Goal: Information Seeking & Learning: Learn about a topic

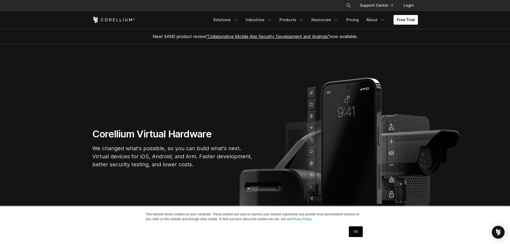
click at [354, 227] on link "OK" at bounding box center [356, 231] width 14 height 11
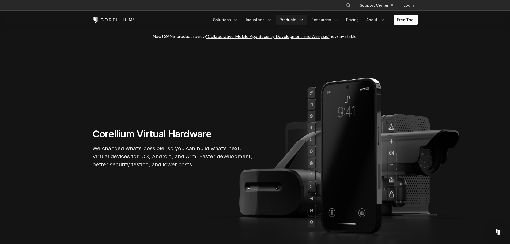
click at [289, 19] on link "Products" at bounding box center [291, 20] width 31 height 10
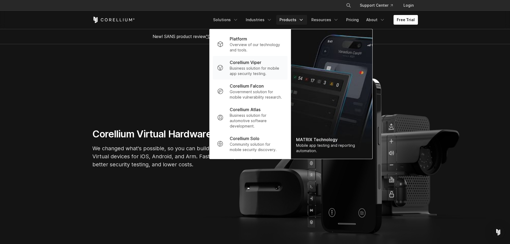
click at [261, 60] on p "Corellium Viper" at bounding box center [246, 62] width 32 height 6
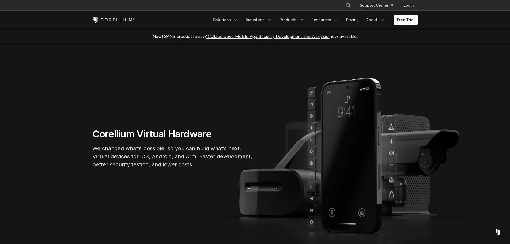
click at [264, 60] on section "Corellium Virtual Hardware We changed what's possible, so you can build what's …" at bounding box center [255, 150] width 510 height 212
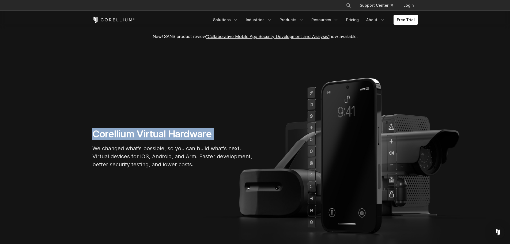
click at [264, 60] on section "Corellium Virtual Hardware We changed what's possible, so you can build what's …" at bounding box center [255, 150] width 510 height 212
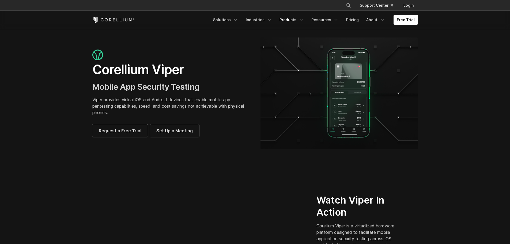
click at [292, 24] on link "Products" at bounding box center [291, 20] width 31 height 10
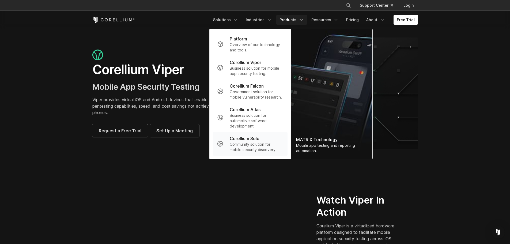
click at [259, 140] on p "Corellium Solo" at bounding box center [245, 138] width 30 height 6
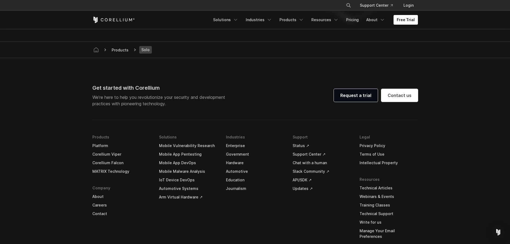
scroll to position [1111, 0]
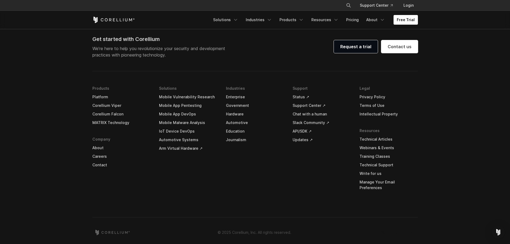
click at [175, 131] on link "IoT Device DevOps" at bounding box center [188, 131] width 58 height 9
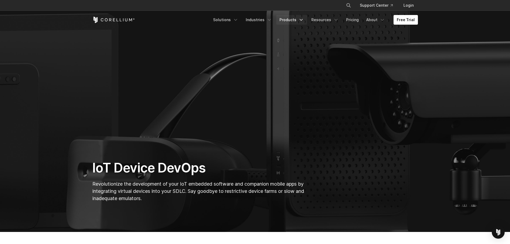
click at [288, 17] on link "Products" at bounding box center [291, 20] width 31 height 10
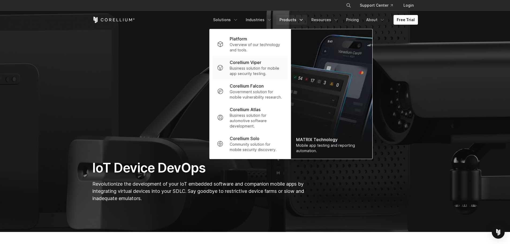
click at [273, 66] on p "Business solution for mobile app security testing." at bounding box center [256, 71] width 53 height 11
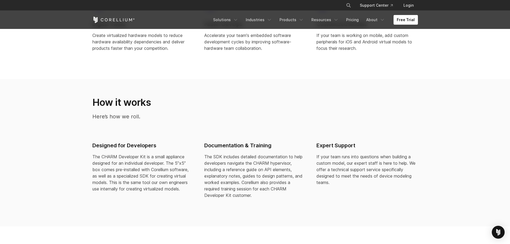
scroll to position [161, 0]
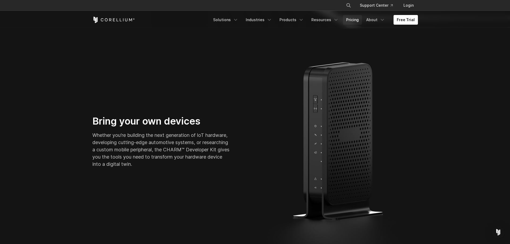
click at [358, 18] on link "Pricing" at bounding box center [352, 20] width 19 height 10
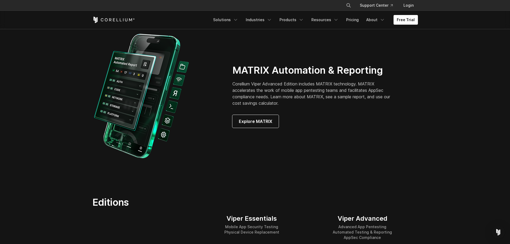
scroll to position [509, 0]
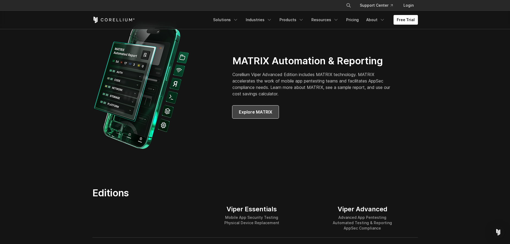
click at [264, 112] on span "Explore MATRIX" at bounding box center [255, 112] width 33 height 6
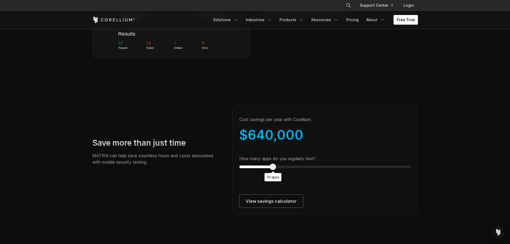
scroll to position [937, 0]
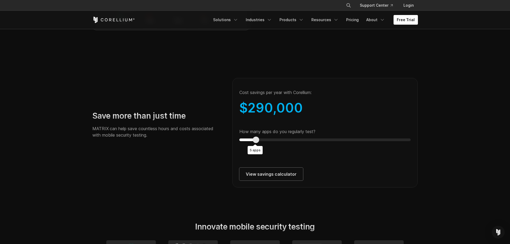
type input "*"
click at [231, 140] on div "Time savings on internal security assessments Savings from automating mobile ap…" at bounding box center [325, 127] width 196 height 122
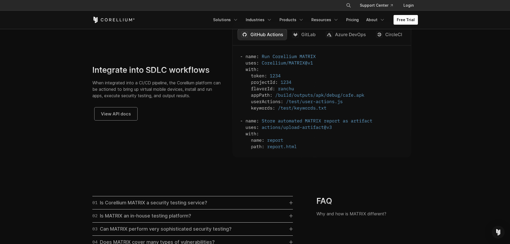
scroll to position [1499, 0]
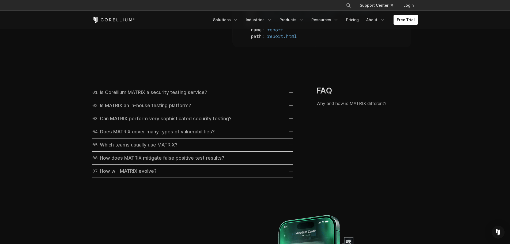
click at [123, 149] on div "05 Which teams usually use MATRIX?" at bounding box center [134, 144] width 85 height 7
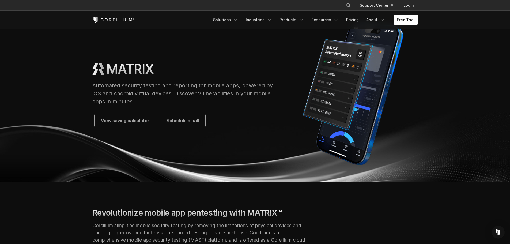
scroll to position [0, 0]
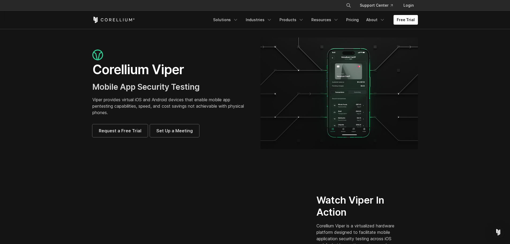
click at [117, 20] on icon "Corellium Home" at bounding box center [117, 19] width 2 height 3
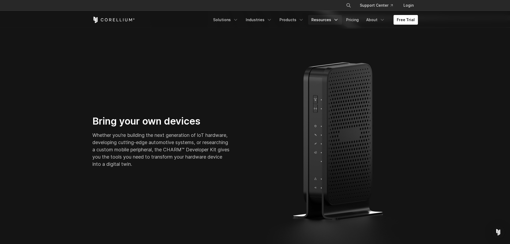
click at [326, 19] on link "Resources" at bounding box center [325, 20] width 34 height 10
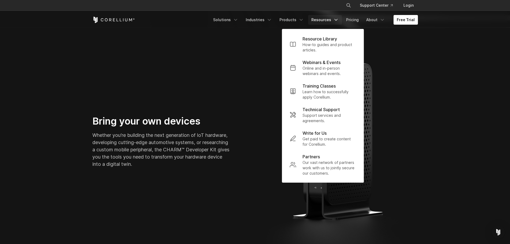
click at [326, 19] on link "Resources" at bounding box center [325, 20] width 34 height 10
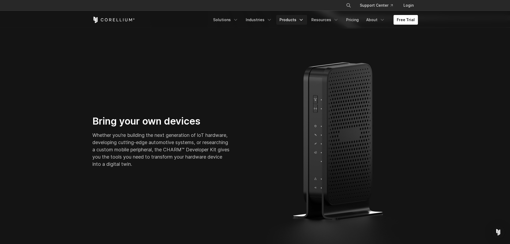
click at [293, 18] on link "Products" at bounding box center [291, 20] width 31 height 10
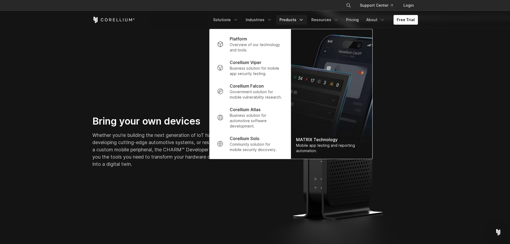
click at [293, 18] on link "Products" at bounding box center [291, 20] width 31 height 10
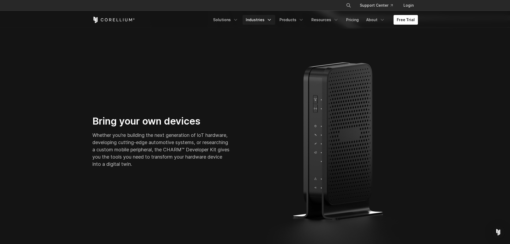
click at [260, 17] on link "Industries" at bounding box center [259, 20] width 33 height 10
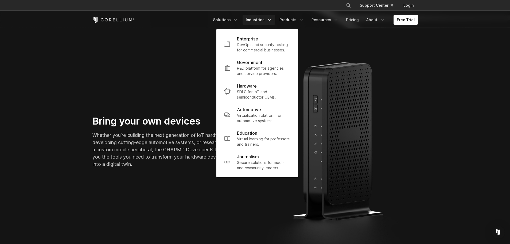
click at [260, 17] on link "Industries" at bounding box center [259, 20] width 33 height 10
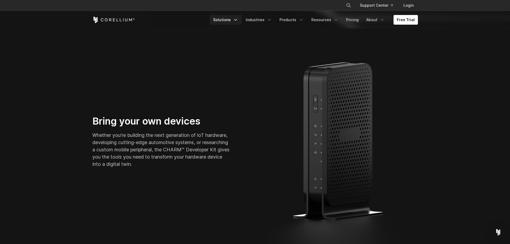
click at [232, 18] on link "Solutions" at bounding box center [226, 20] width 32 height 10
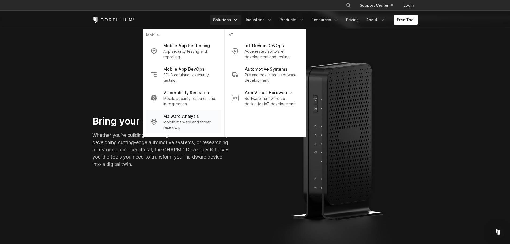
click at [180, 125] on p "Mobile malware and threat research." at bounding box center [189, 124] width 53 height 11
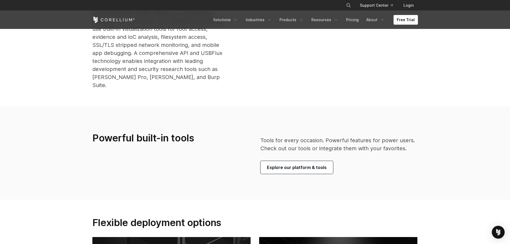
scroll to position [1124, 0]
